Goal: Transaction & Acquisition: Obtain resource

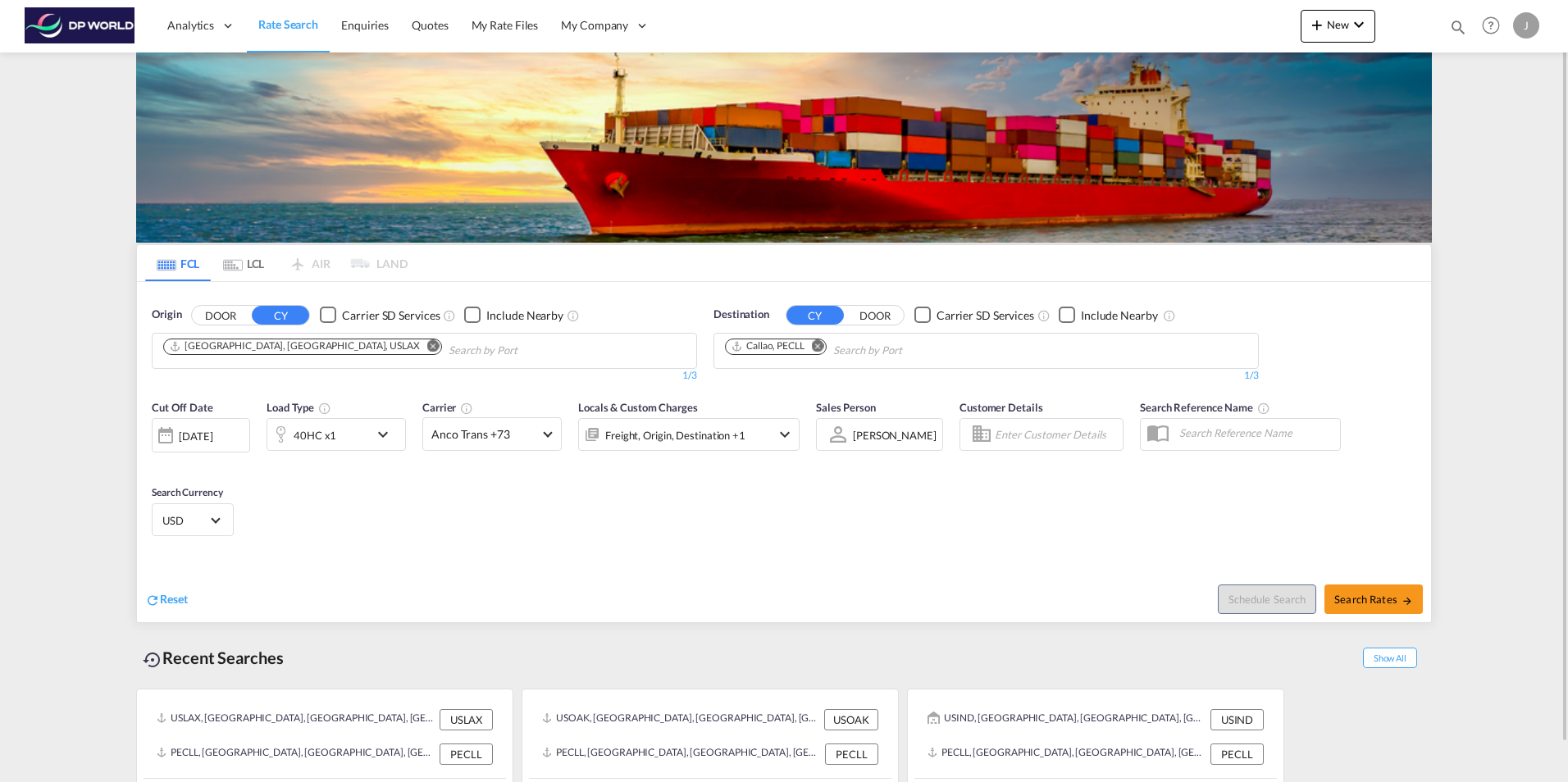
click at [427, 344] on md-icon "Remove" at bounding box center [433, 345] width 12 height 12
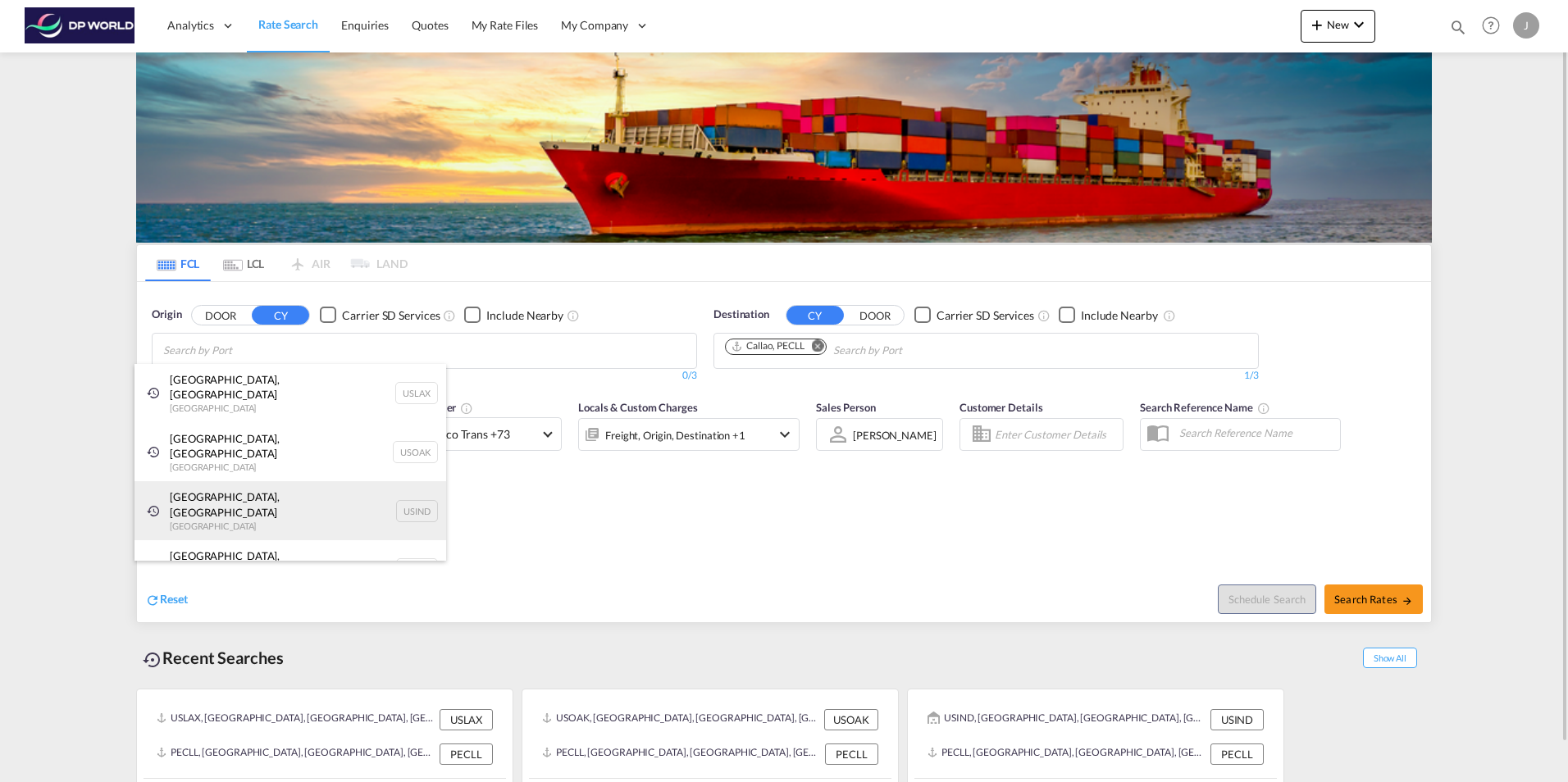
click at [220, 481] on div "[GEOGRAPHIC_DATA], IN [GEOGRAPHIC_DATA] USIND" at bounding box center [290, 510] width 312 height 59
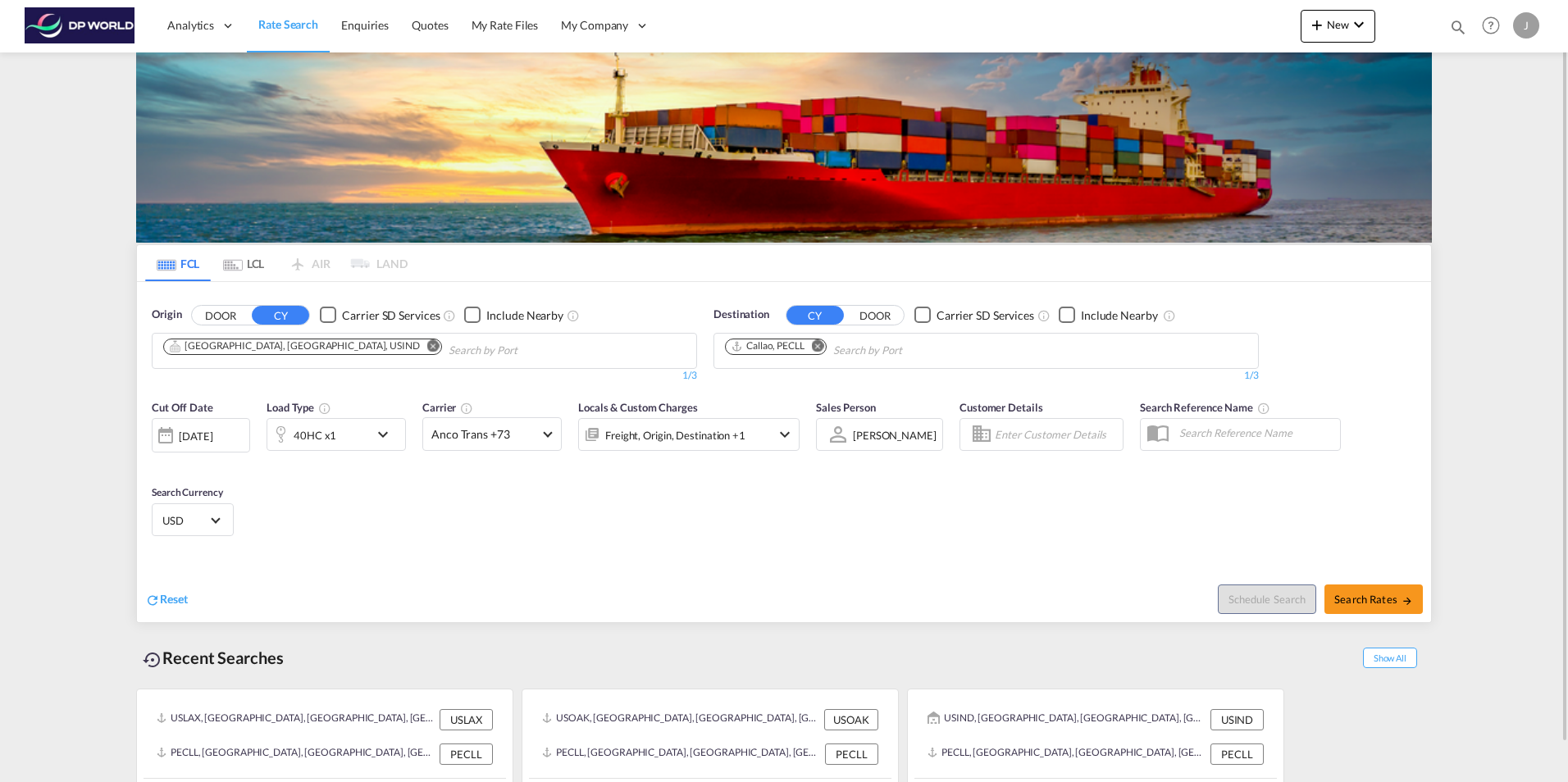
click at [199, 437] on div "[DATE]" at bounding box center [196, 436] width 34 height 15
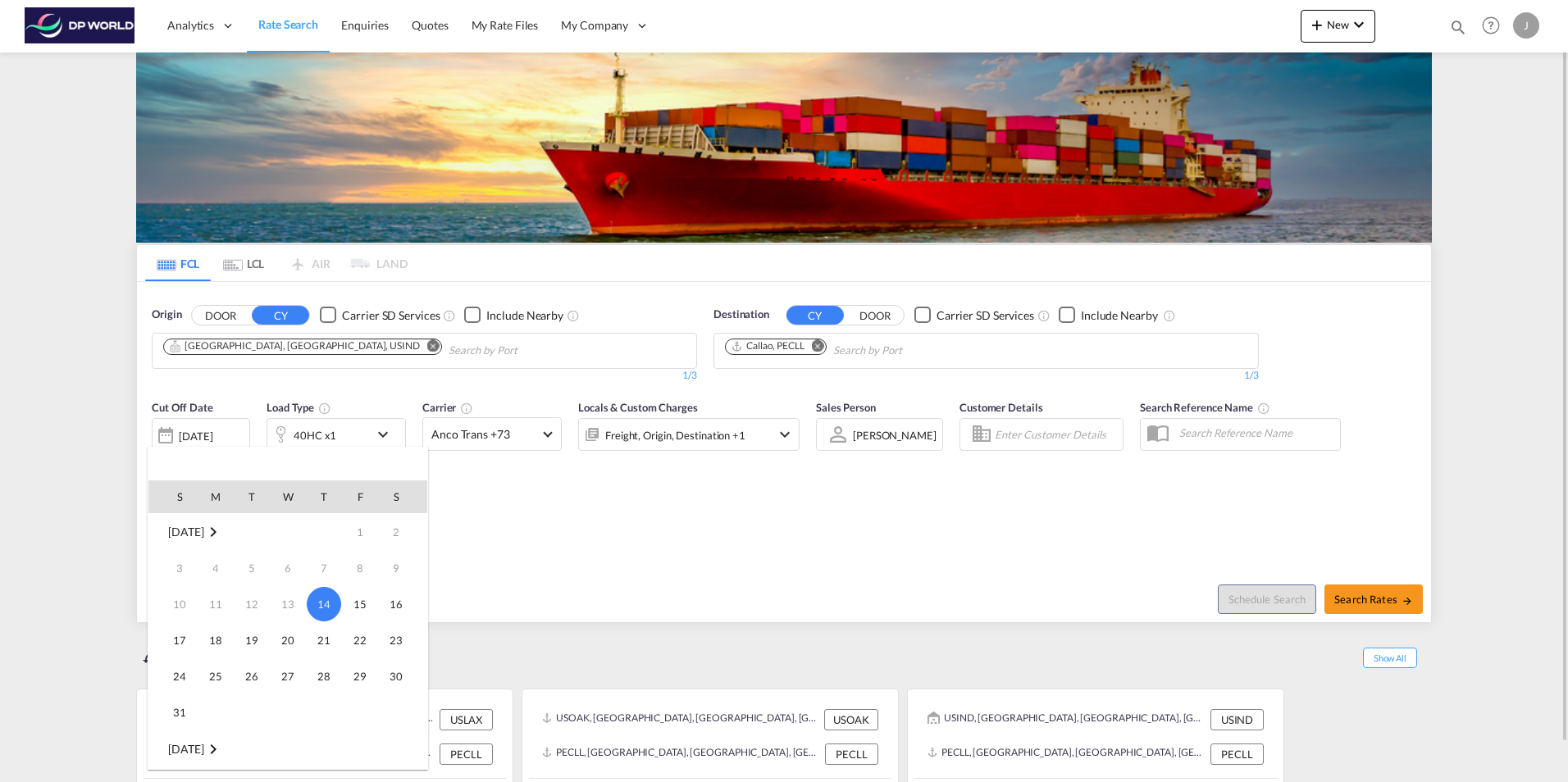
drag, startPoint x: 326, startPoint y: 636, endPoint x: 333, endPoint y: 612, distance: 25.0
click at [327, 636] on span "21" at bounding box center [323, 640] width 33 height 33
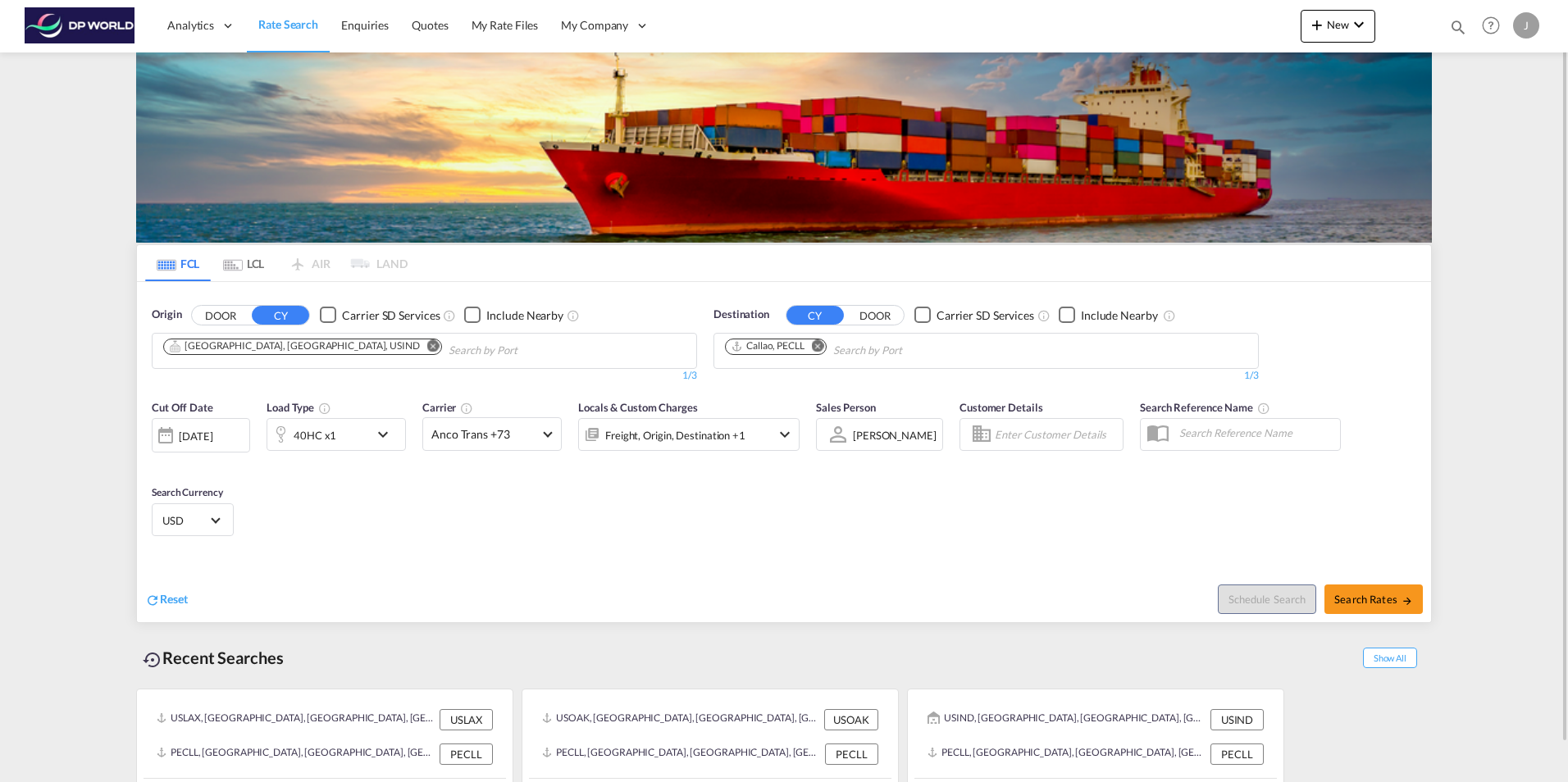
click at [347, 431] on div "40HC x1" at bounding box center [318, 434] width 102 height 33
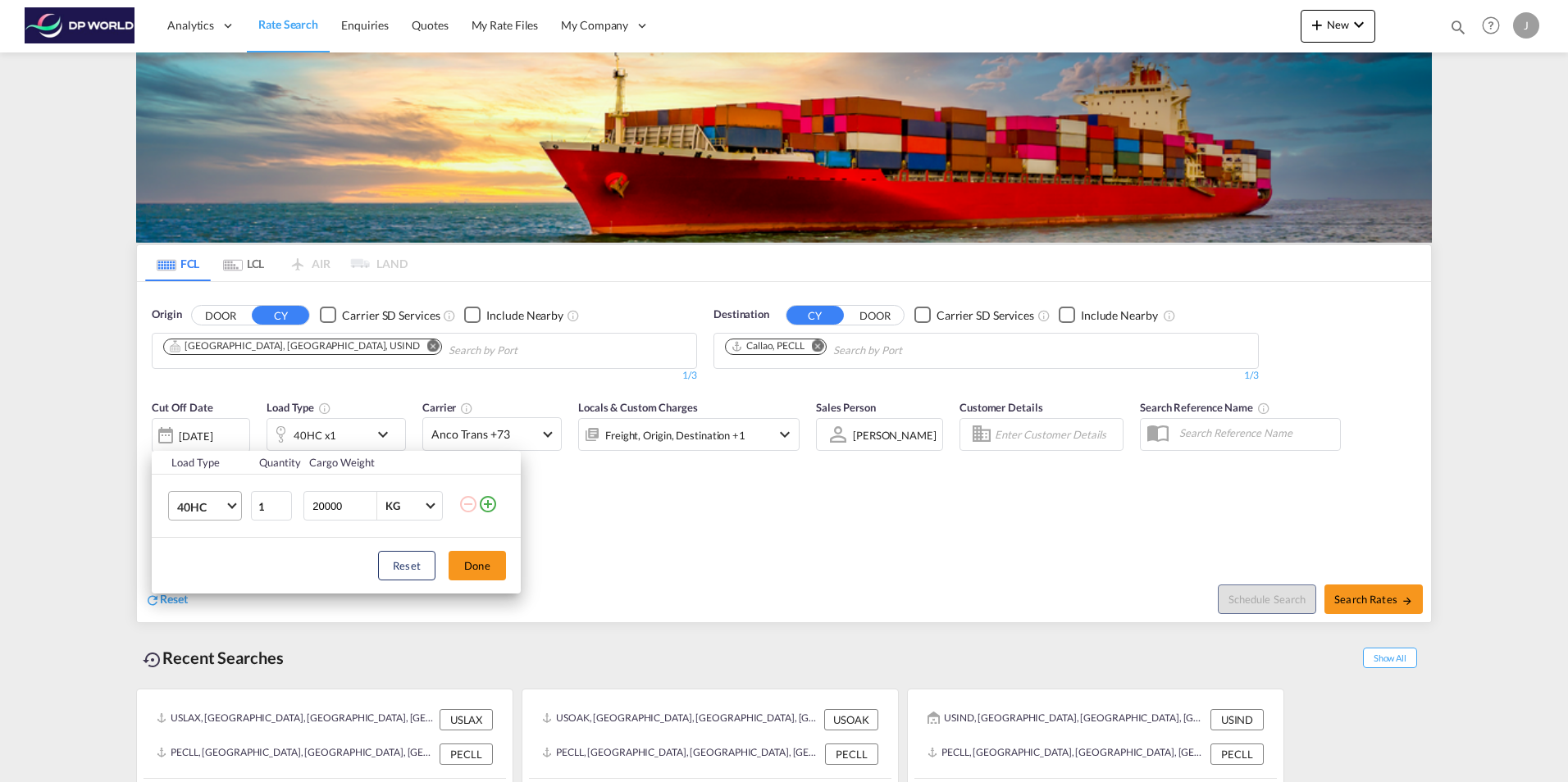
click at [193, 512] on span "40HC" at bounding box center [200, 508] width 48 height 17
click at [198, 427] on div "20GP" at bounding box center [191, 428] width 29 height 17
click at [475, 570] on button "Done" at bounding box center [477, 566] width 57 height 30
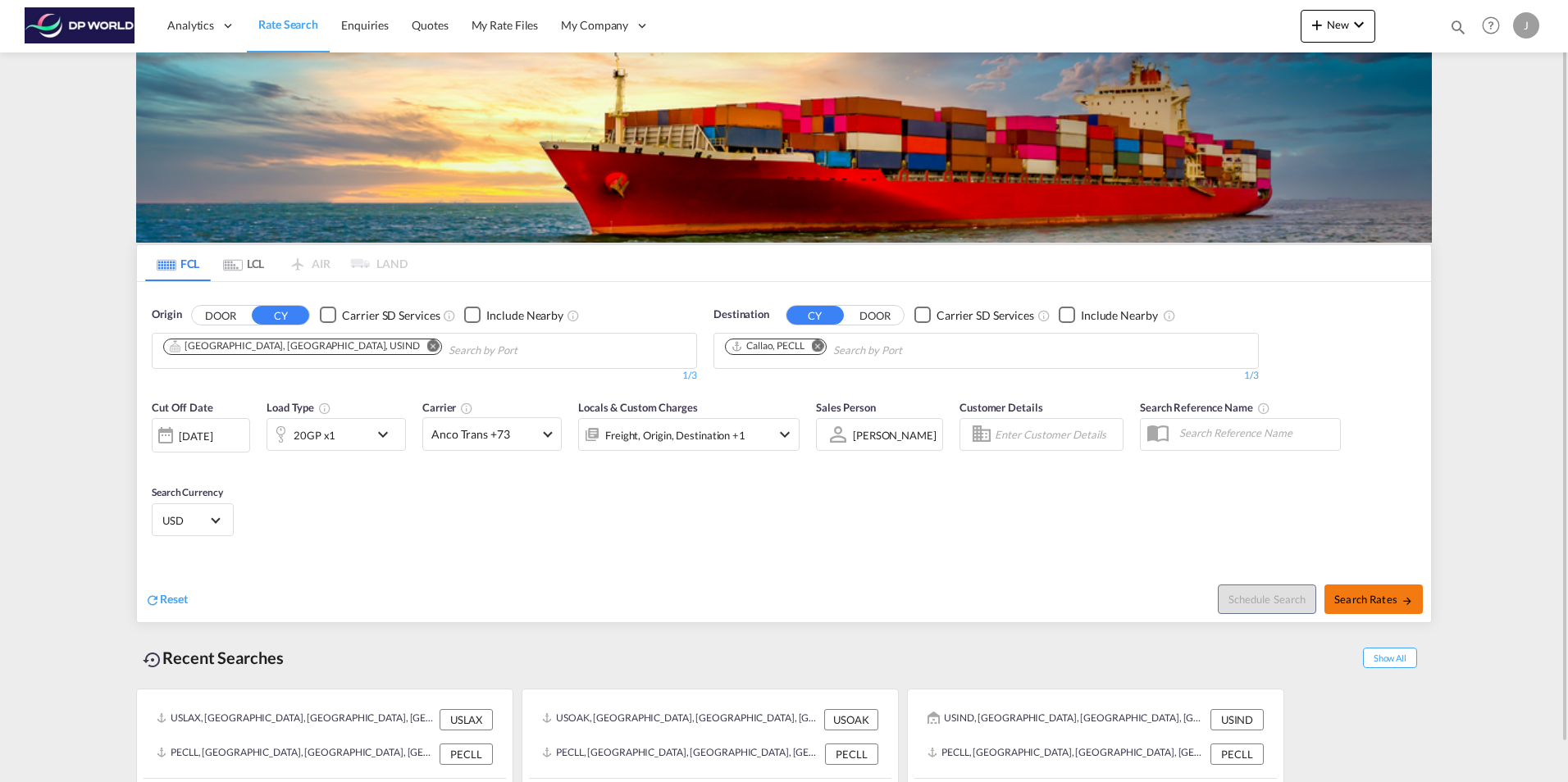
click at [1367, 598] on span "Search Rates" at bounding box center [1373, 599] width 79 height 13
type input "USIND to PECLL / [DATE]"
